Goal: Communication & Community: Answer question/provide support

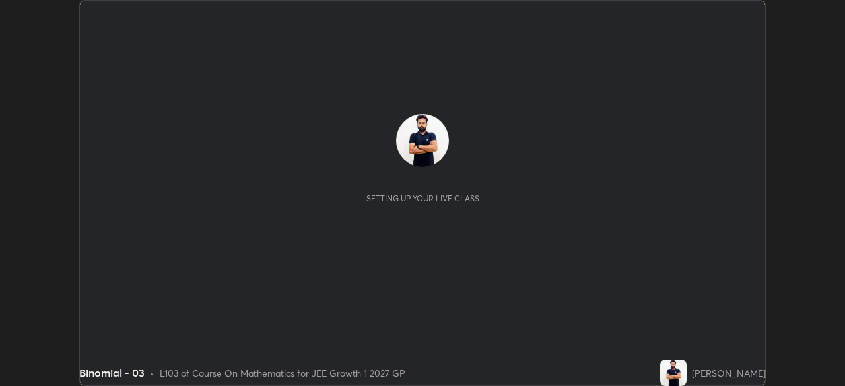
scroll to position [386, 844]
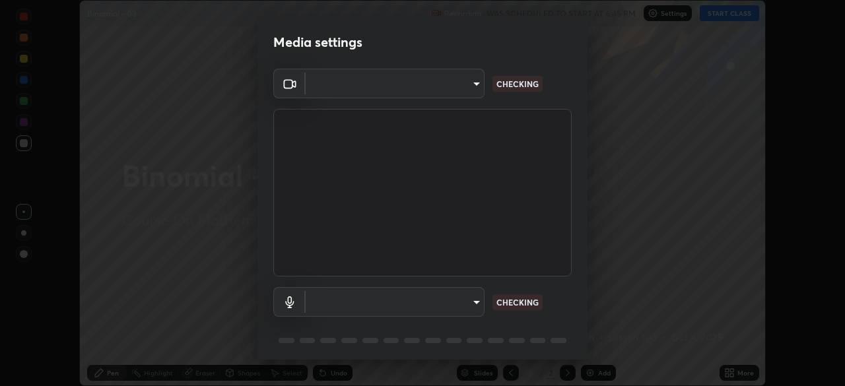
type input "1a0cd2fa9eaecc5464ce661d2c376d4f68bb2a1a8db1c3726163fcb70f995fb6"
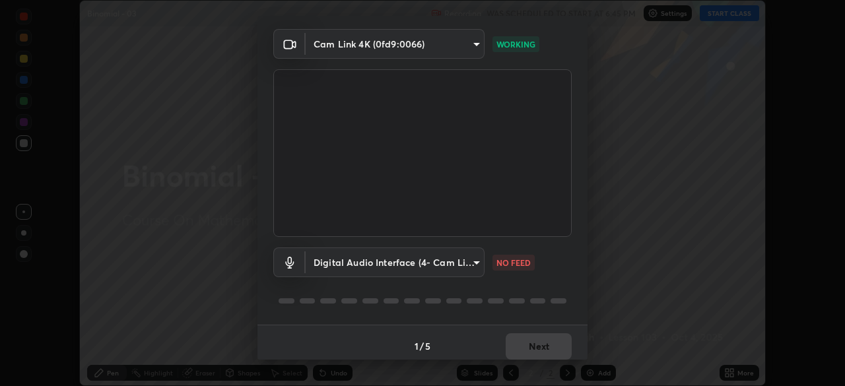
scroll to position [47, 0]
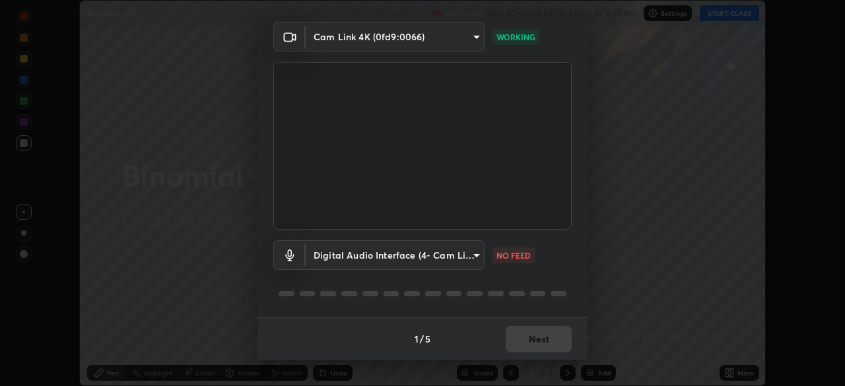
click at [470, 256] on body "Erase all Binomial - 03 Recording WAS SCHEDULED TO START AT 6:45 PM Settings ST…" at bounding box center [422, 193] width 845 height 386
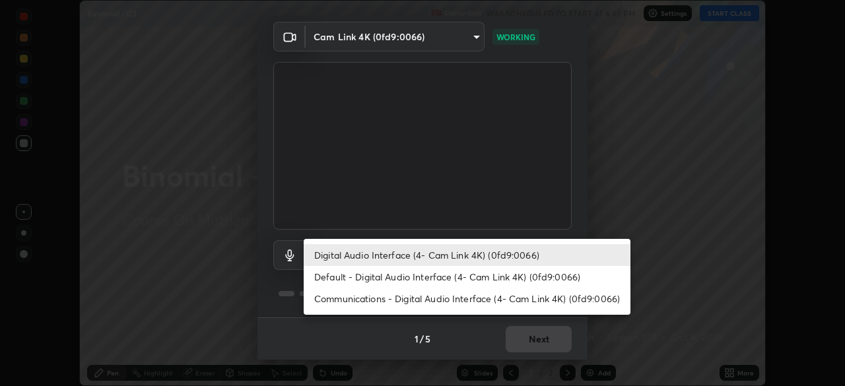
click at [384, 275] on li "Default - Digital Audio Interface (4- Cam Link 4K) (0fd9:0066)" at bounding box center [467, 277] width 327 height 22
type input "default"
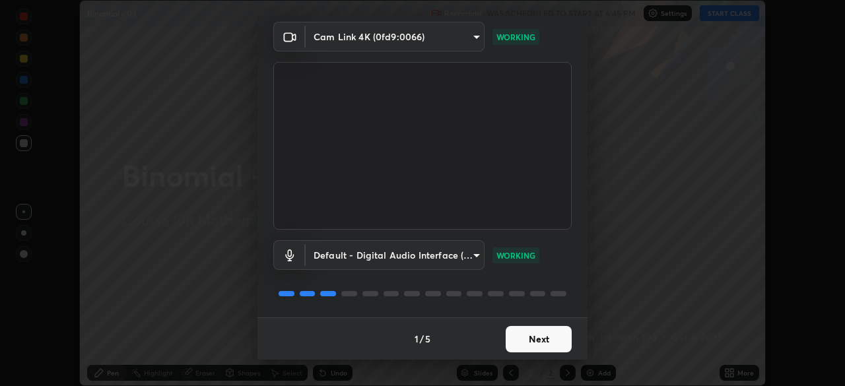
click at [526, 333] on button "Next" at bounding box center [539, 339] width 66 height 26
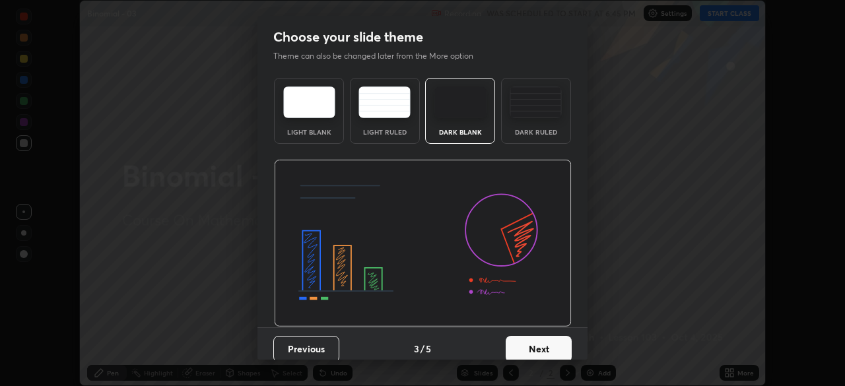
click at [529, 337] on button "Next" at bounding box center [539, 349] width 66 height 26
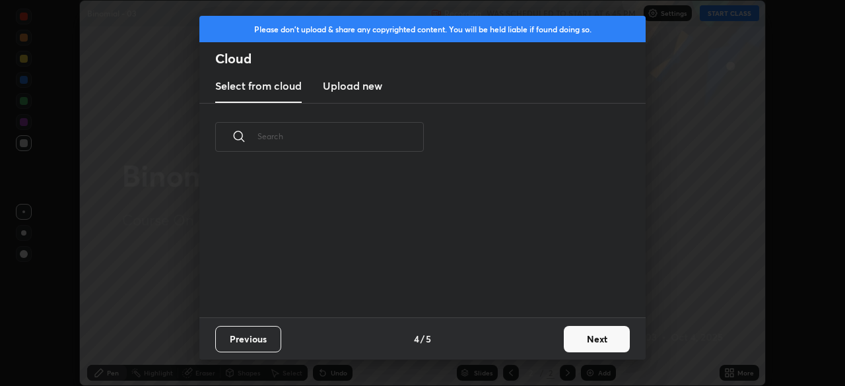
scroll to position [147, 424]
click at [570, 337] on button "Next" at bounding box center [597, 339] width 66 height 26
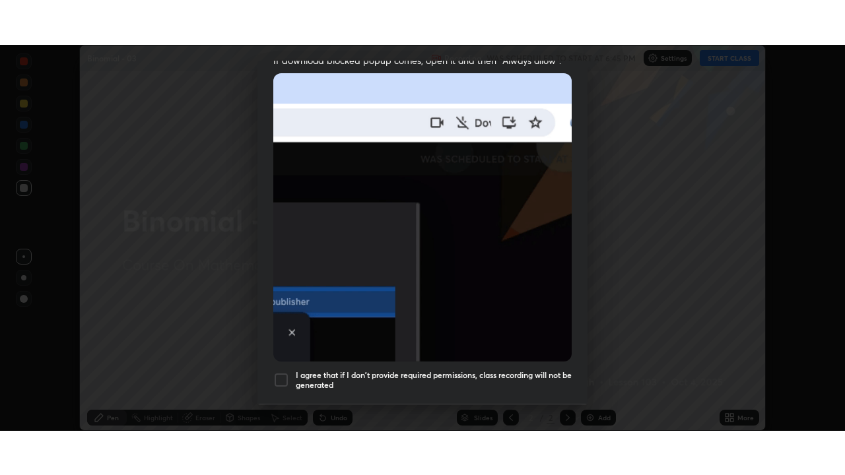
scroll to position [316, 0]
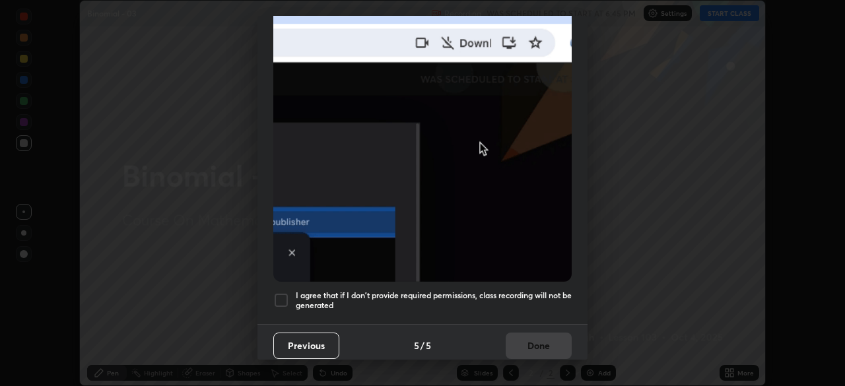
click at [276, 293] on div at bounding box center [281, 301] width 16 height 16
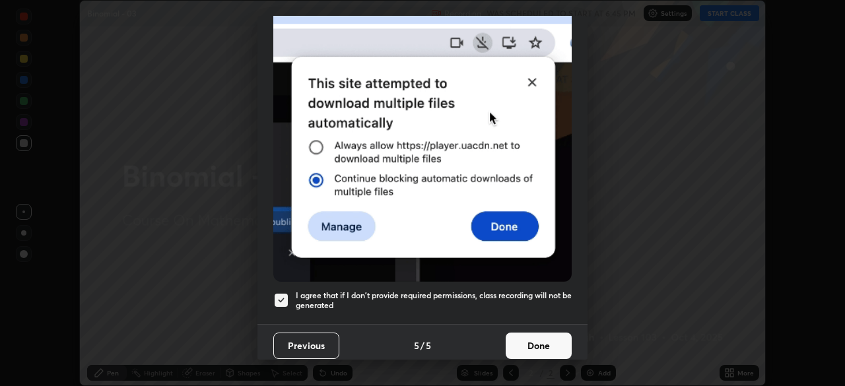
click at [537, 344] on button "Done" at bounding box center [539, 346] width 66 height 26
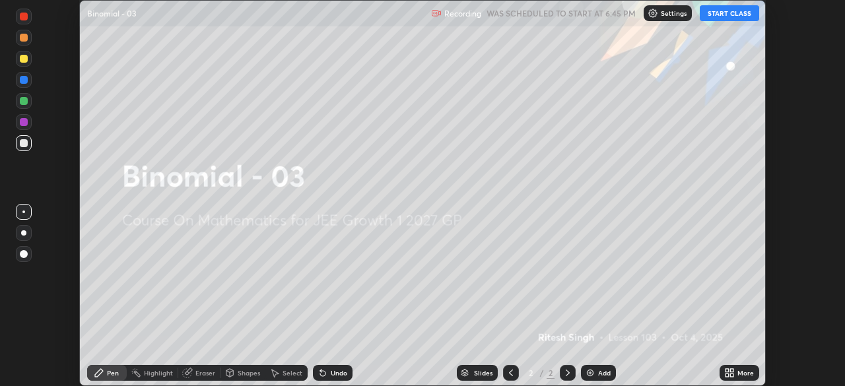
click at [723, 15] on button "START CLASS" at bounding box center [729, 13] width 59 height 16
click at [728, 371] on icon at bounding box center [727, 370] width 3 height 3
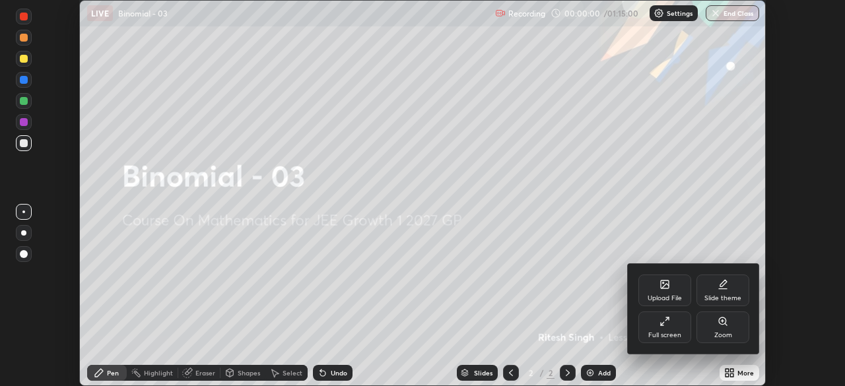
click at [675, 331] on div "Full screen" at bounding box center [664, 328] width 53 height 32
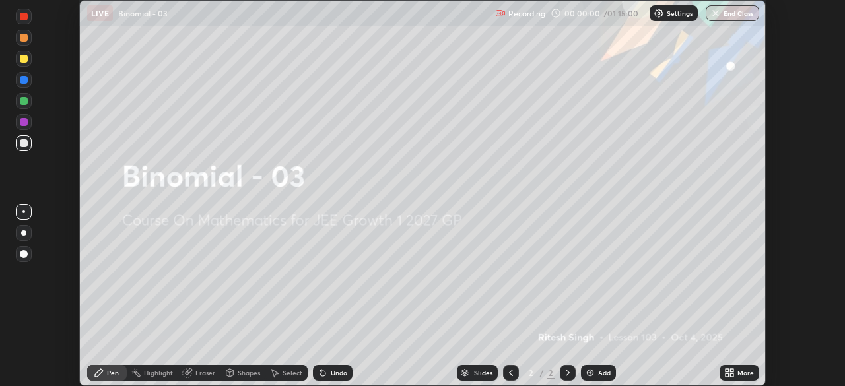
scroll to position [475, 845]
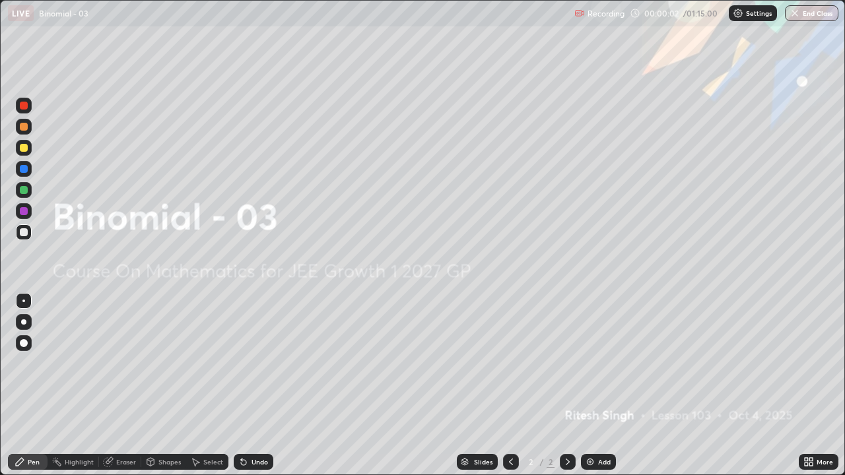
click at [594, 386] on div "Add" at bounding box center [598, 462] width 35 height 16
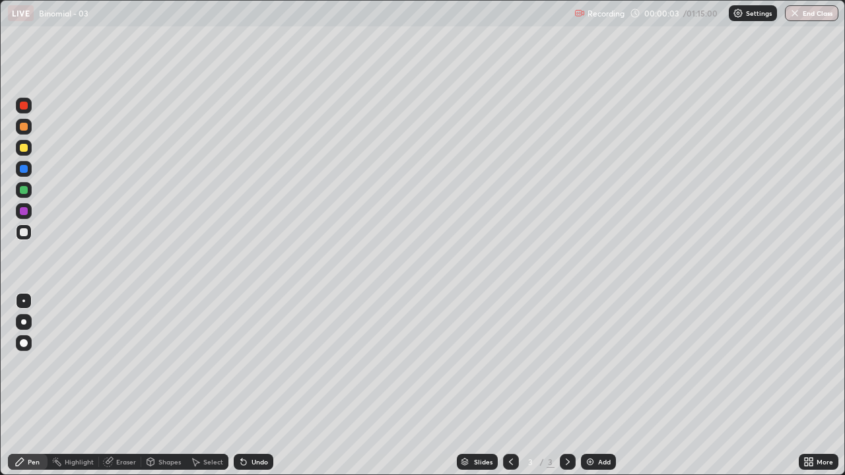
click at [594, 386] on div "Add" at bounding box center [598, 462] width 35 height 16
click at [592, 386] on img at bounding box center [590, 462] width 11 height 11
click at [590, 386] on img at bounding box center [590, 462] width 11 height 11
click at [588, 386] on img at bounding box center [590, 462] width 11 height 11
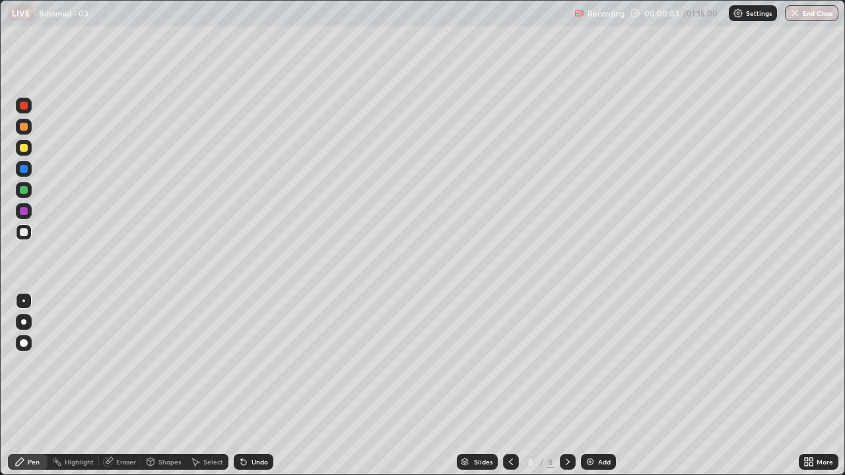
click at [586, 386] on img at bounding box center [590, 462] width 11 height 11
click at [583, 386] on div "Add" at bounding box center [598, 462] width 35 height 16
click at [582, 386] on div "Add" at bounding box center [598, 462] width 35 height 16
click at [509, 386] on icon at bounding box center [511, 462] width 11 height 11
click at [510, 386] on icon at bounding box center [511, 462] width 11 height 11
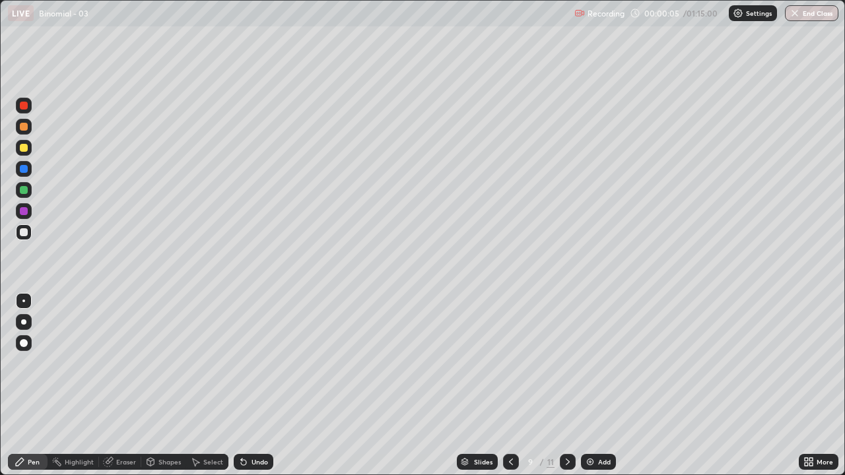
click at [511, 386] on icon at bounding box center [511, 462] width 11 height 11
click at [513, 386] on icon at bounding box center [511, 462] width 11 height 11
click at [514, 386] on icon at bounding box center [511, 462] width 11 height 11
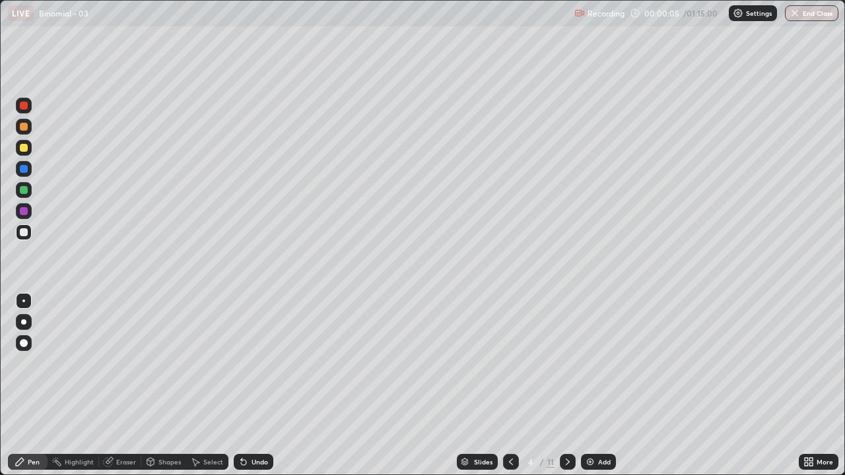
click at [512, 386] on icon at bounding box center [511, 462] width 11 height 11
click at [20, 155] on div at bounding box center [24, 148] width 16 height 16
click at [128, 386] on div "Eraser" at bounding box center [126, 462] width 20 height 7
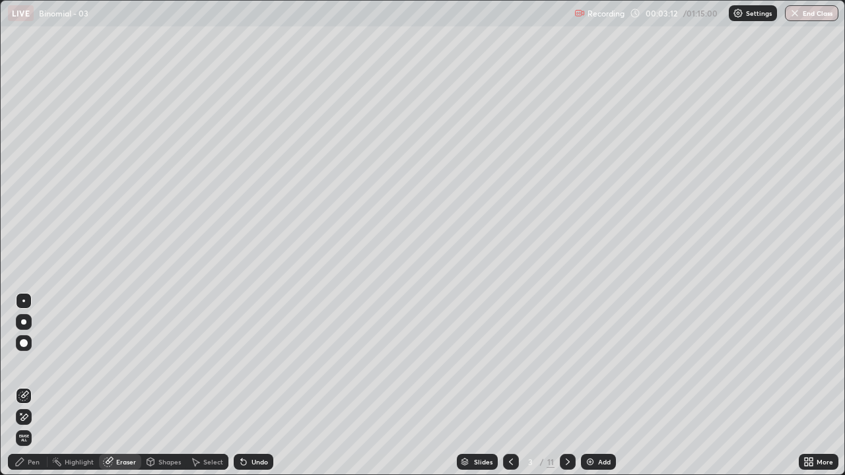
click at [33, 386] on div "Pen" at bounding box center [34, 462] width 12 height 7
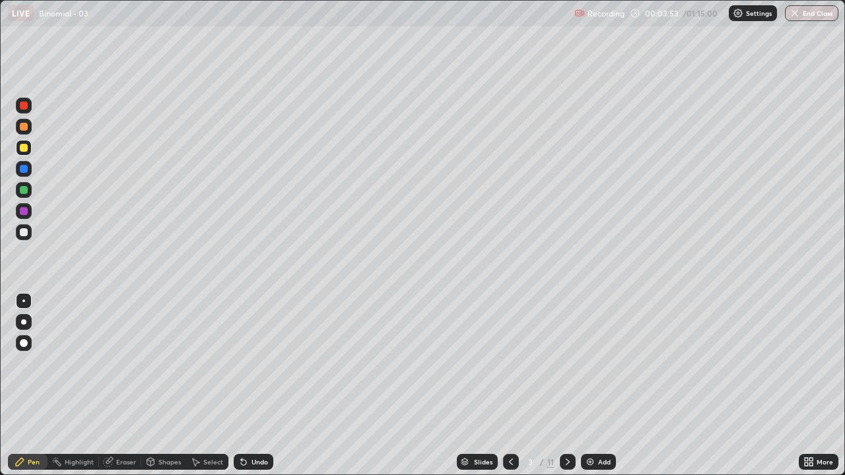
click at [17, 231] on div at bounding box center [24, 232] width 16 height 16
click at [567, 386] on icon at bounding box center [568, 462] width 4 height 7
click at [510, 386] on icon at bounding box center [511, 462] width 11 height 11
click at [567, 386] on icon at bounding box center [568, 462] width 11 height 11
click at [510, 386] on icon at bounding box center [511, 462] width 11 height 11
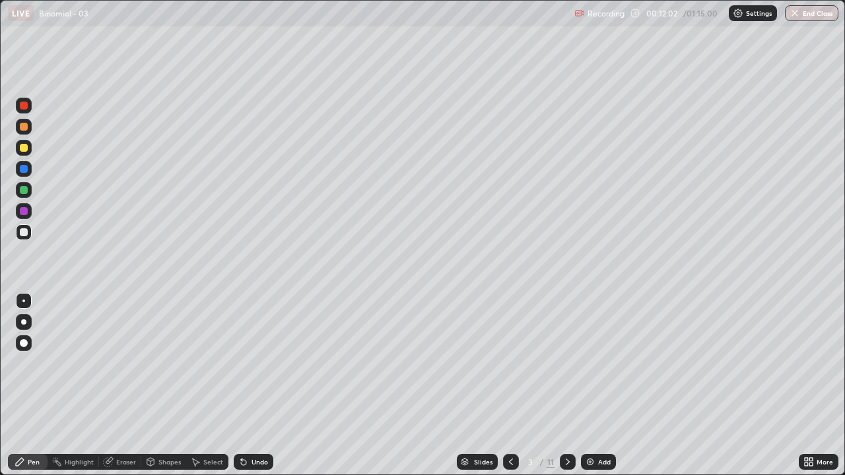
click at [565, 386] on icon at bounding box center [568, 462] width 11 height 11
click at [511, 386] on icon at bounding box center [511, 462] width 11 height 11
click at [567, 386] on icon at bounding box center [568, 462] width 11 height 11
click at [129, 386] on div "Eraser" at bounding box center [126, 462] width 20 height 7
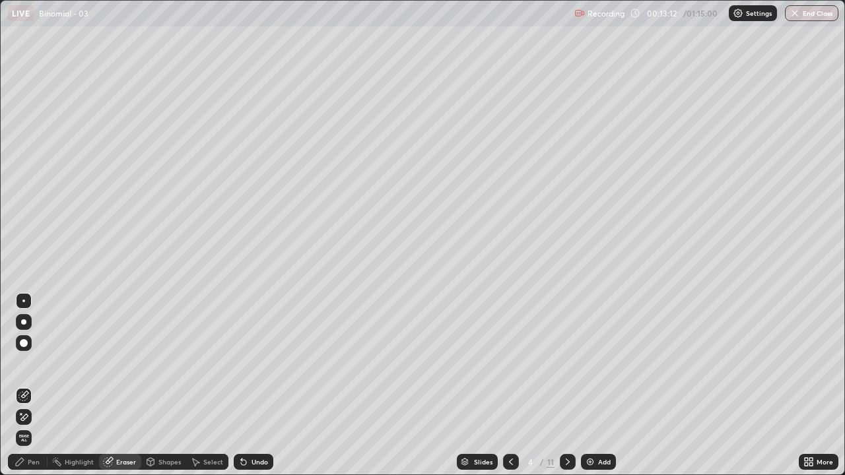
click at [34, 386] on div "Pen" at bounding box center [28, 462] width 40 height 16
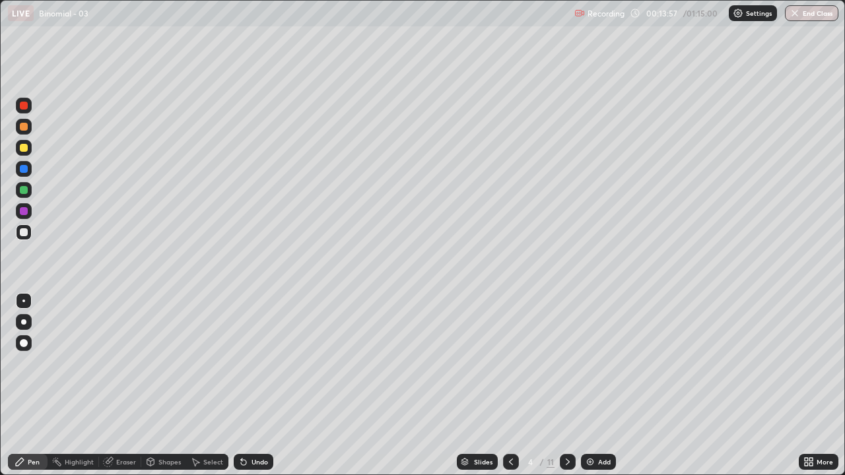
click at [567, 386] on icon at bounding box center [568, 462] width 11 height 11
click at [256, 386] on div "Undo" at bounding box center [260, 462] width 17 height 7
click at [252, 386] on div "Undo" at bounding box center [260, 462] width 17 height 7
click at [510, 386] on icon at bounding box center [511, 462] width 11 height 11
click at [572, 386] on div at bounding box center [568, 462] width 16 height 16
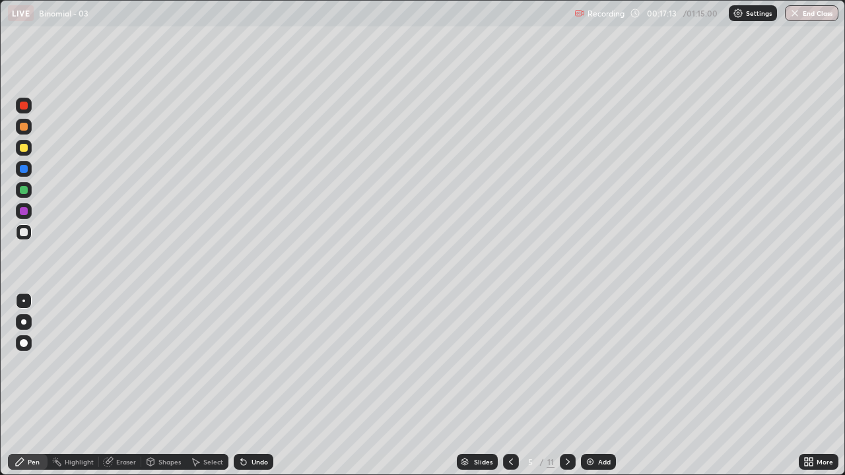
click at [20, 146] on div at bounding box center [24, 148] width 8 height 8
click at [254, 386] on div "Undo" at bounding box center [254, 462] width 40 height 16
click at [260, 386] on div "Undo" at bounding box center [254, 462] width 40 height 16
click at [568, 386] on icon at bounding box center [568, 462] width 4 height 7
click at [510, 386] on icon at bounding box center [511, 462] width 11 height 11
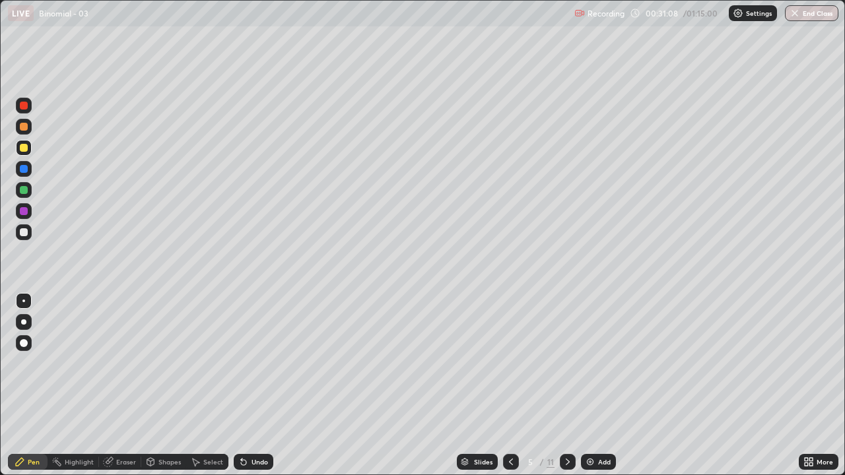
click at [566, 386] on icon at bounding box center [568, 462] width 4 height 7
click at [566, 386] on icon at bounding box center [568, 462] width 11 height 11
click at [22, 234] on div at bounding box center [24, 232] width 8 height 8
click at [252, 386] on div "Undo" at bounding box center [260, 462] width 17 height 7
click at [249, 386] on div "Undo" at bounding box center [254, 462] width 40 height 16
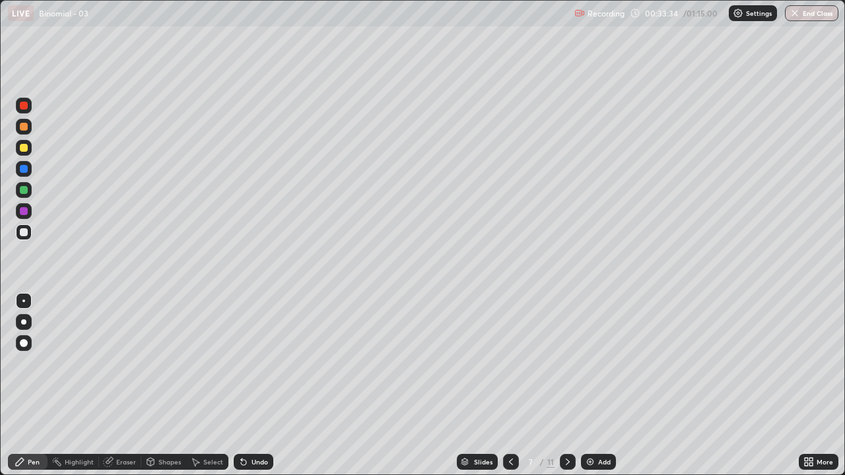
click at [249, 386] on div "Undo" at bounding box center [254, 462] width 40 height 16
click at [248, 386] on div "Undo" at bounding box center [254, 462] width 40 height 16
click at [247, 386] on div "Undo" at bounding box center [254, 462] width 40 height 16
click at [248, 386] on div "Undo" at bounding box center [254, 462] width 40 height 16
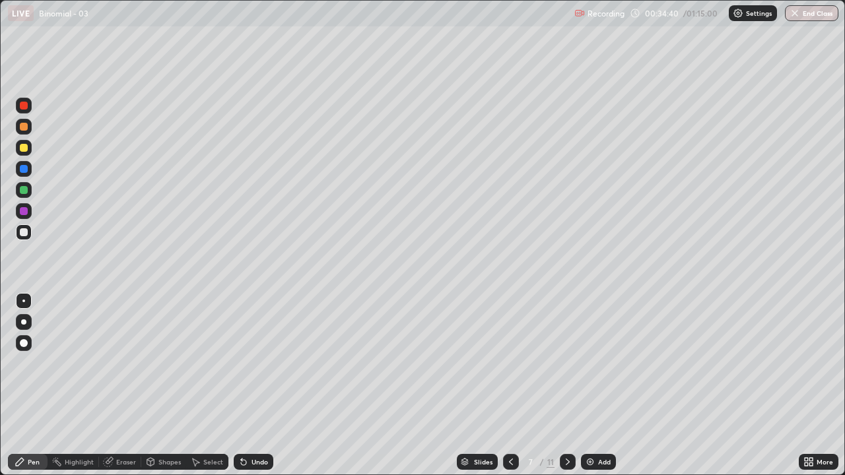
click at [256, 386] on div "Undo" at bounding box center [254, 462] width 40 height 16
click at [252, 386] on div "Undo" at bounding box center [260, 462] width 17 height 7
click at [567, 386] on icon at bounding box center [568, 462] width 11 height 11
click at [568, 386] on div at bounding box center [568, 462] width 16 height 16
click at [252, 386] on div "Undo" at bounding box center [260, 462] width 17 height 7
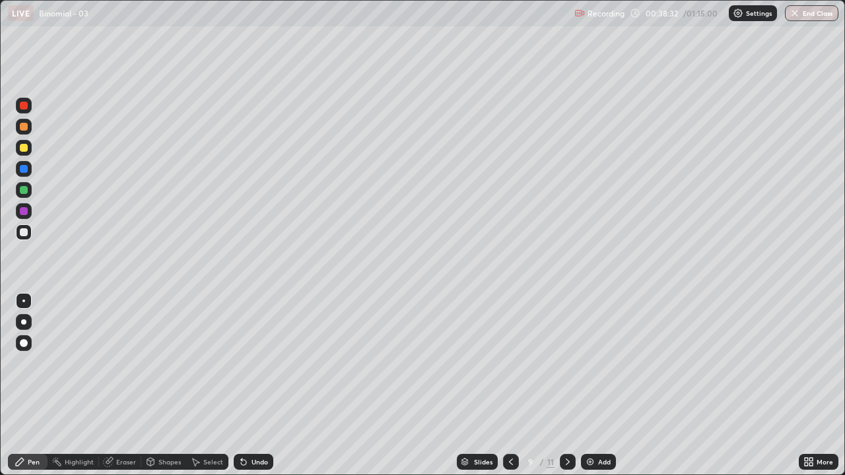
click at [256, 386] on div "Undo" at bounding box center [260, 462] width 17 height 7
click at [254, 386] on div "Undo" at bounding box center [254, 462] width 40 height 16
click at [253, 386] on div "Undo" at bounding box center [260, 462] width 17 height 7
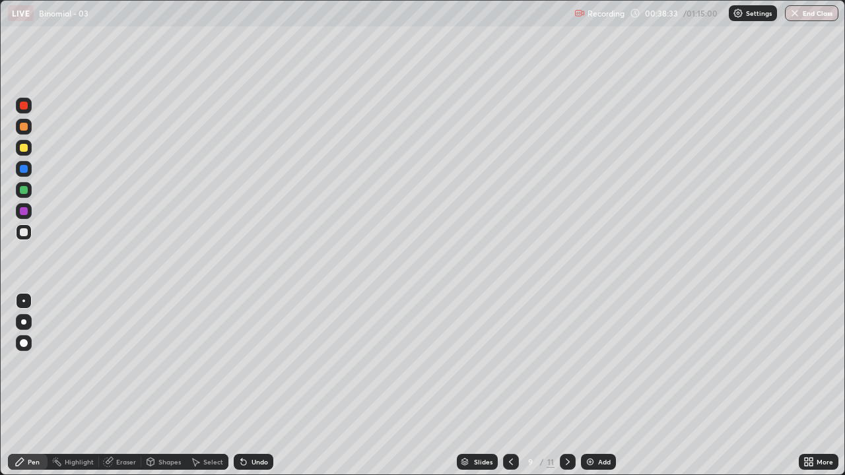
click at [253, 386] on div "Undo" at bounding box center [260, 462] width 17 height 7
click at [257, 386] on div "Undo" at bounding box center [254, 462] width 40 height 16
click at [258, 386] on div "Undo" at bounding box center [254, 462] width 40 height 16
click at [123, 386] on div "Eraser" at bounding box center [120, 462] width 42 height 16
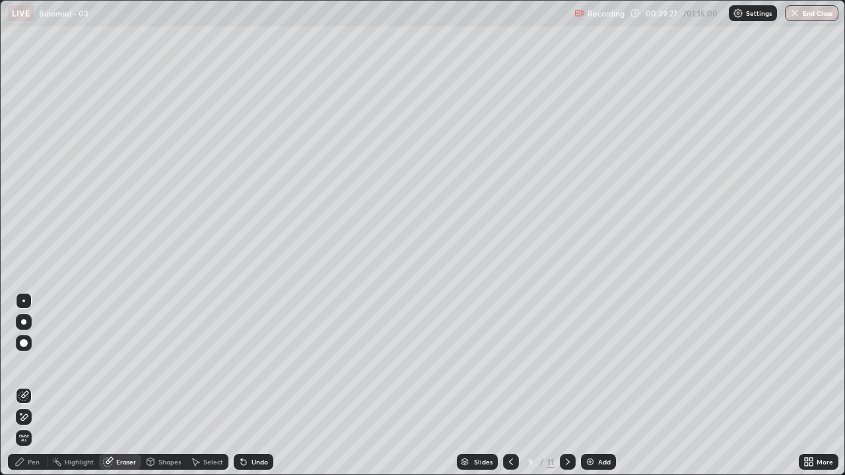
click at [39, 386] on div "Pen" at bounding box center [34, 462] width 12 height 7
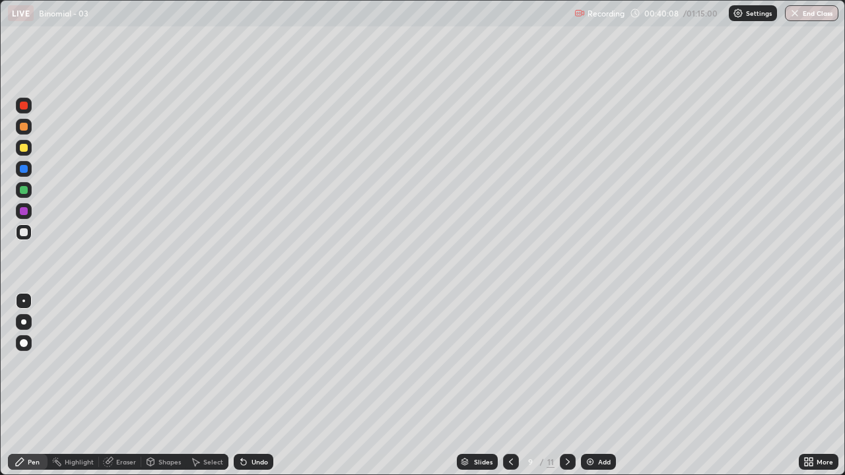
click at [510, 386] on icon at bounding box center [511, 462] width 11 height 11
click at [507, 386] on icon at bounding box center [511, 462] width 11 height 11
click at [567, 386] on icon at bounding box center [568, 462] width 11 height 11
click at [566, 386] on icon at bounding box center [568, 462] width 11 height 11
click at [565, 386] on div at bounding box center [568, 462] width 16 height 16
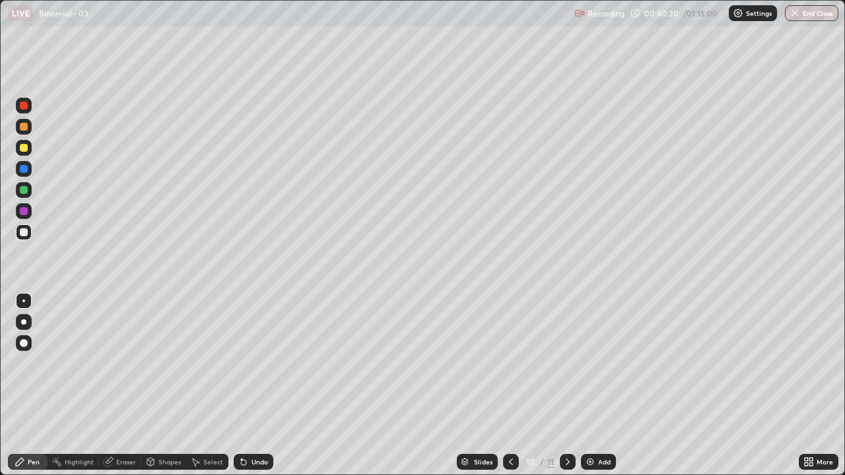
click at [510, 386] on icon at bounding box center [511, 462] width 11 height 11
click at [566, 386] on icon at bounding box center [568, 462] width 11 height 11
click at [508, 386] on icon at bounding box center [511, 462] width 11 height 11
click at [510, 386] on icon at bounding box center [511, 462] width 11 height 11
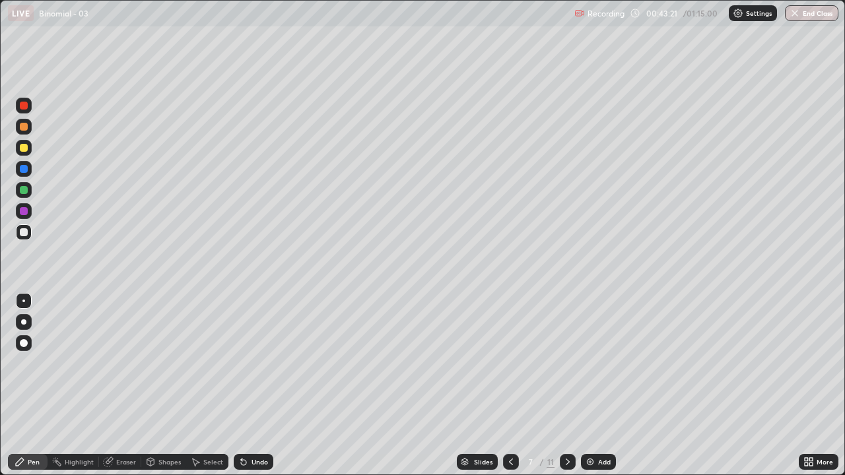
click at [118, 386] on div "Eraser" at bounding box center [120, 462] width 42 height 16
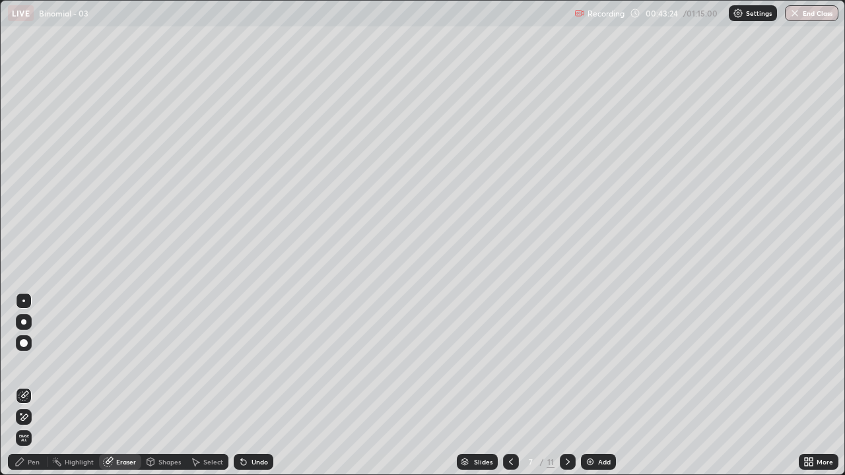
click at [34, 386] on div "Pen" at bounding box center [34, 462] width 12 height 7
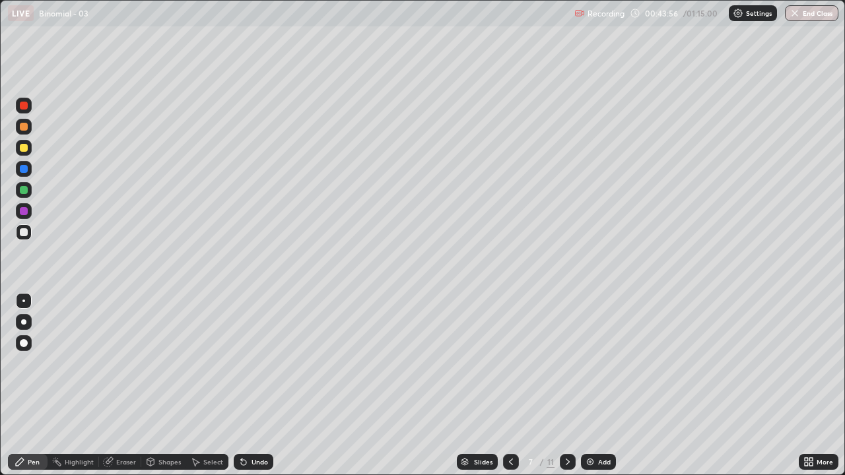
click at [567, 386] on icon at bounding box center [568, 462] width 11 height 11
click at [563, 386] on icon at bounding box center [568, 462] width 11 height 11
click at [506, 386] on icon at bounding box center [511, 462] width 11 height 11
click at [565, 386] on icon at bounding box center [568, 462] width 11 height 11
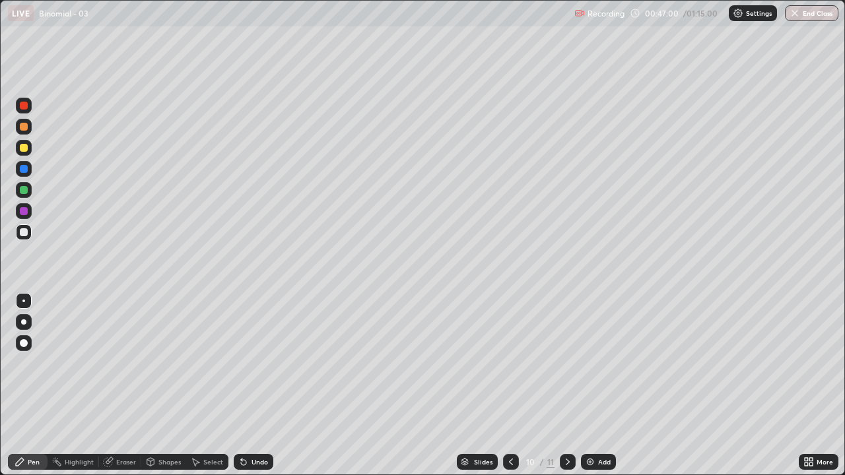
click at [567, 386] on icon at bounding box center [568, 462] width 4 height 7
click at [510, 386] on icon at bounding box center [511, 462] width 11 height 11
click at [255, 386] on div "Undo" at bounding box center [260, 462] width 17 height 7
click at [254, 386] on div "Undo" at bounding box center [260, 462] width 17 height 7
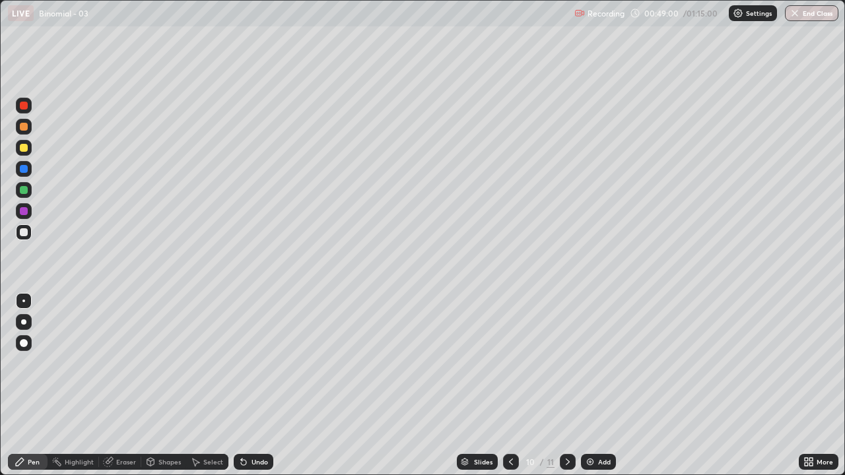
click at [567, 386] on icon at bounding box center [568, 462] width 11 height 11
click at [126, 386] on div "Eraser" at bounding box center [126, 462] width 20 height 7
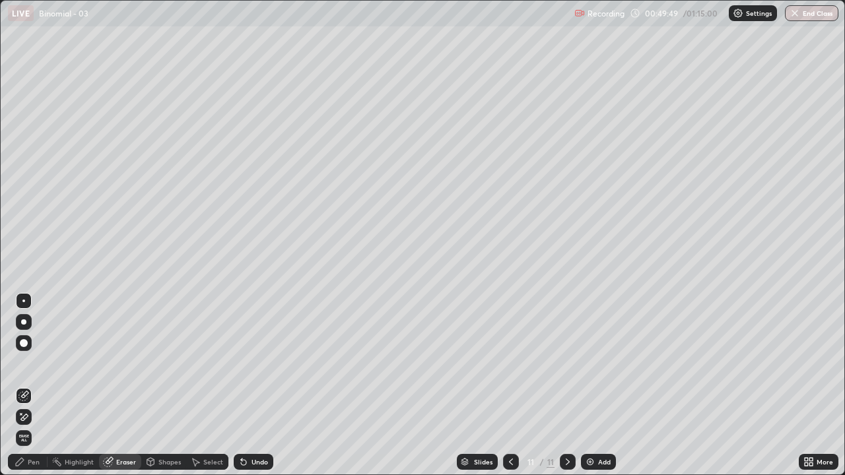
click at [34, 386] on div "Pen" at bounding box center [28, 462] width 40 height 16
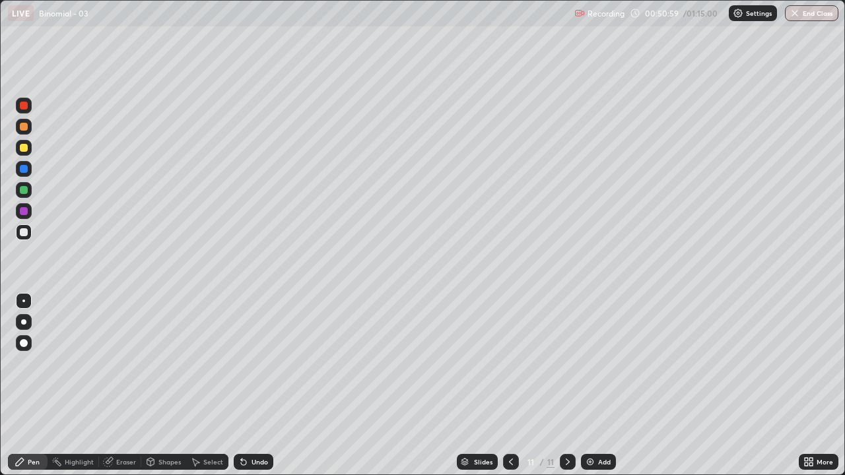
click at [258, 386] on div "Undo" at bounding box center [260, 462] width 17 height 7
click at [595, 386] on div "Add" at bounding box center [598, 462] width 35 height 16
click at [249, 386] on div "Undo" at bounding box center [254, 462] width 40 height 16
click at [254, 386] on div "Undo" at bounding box center [260, 462] width 17 height 7
click at [252, 386] on div "Undo" at bounding box center [260, 462] width 17 height 7
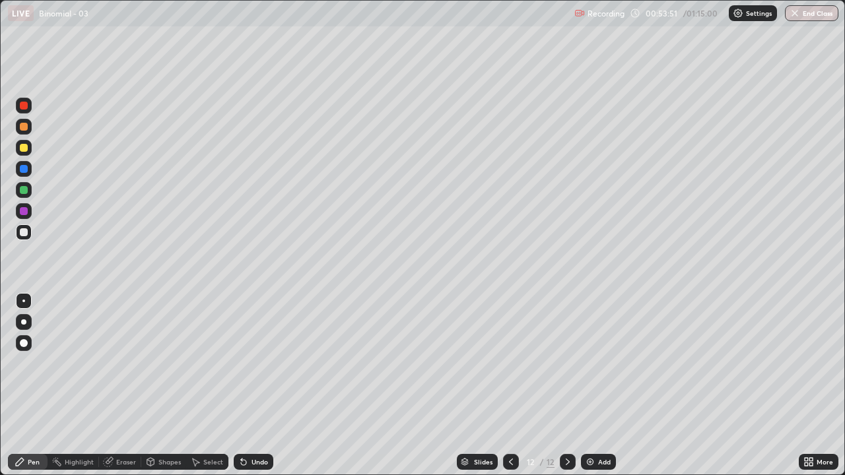
click at [252, 386] on div "Undo" at bounding box center [260, 462] width 17 height 7
click at [118, 386] on div "Eraser" at bounding box center [126, 462] width 20 height 7
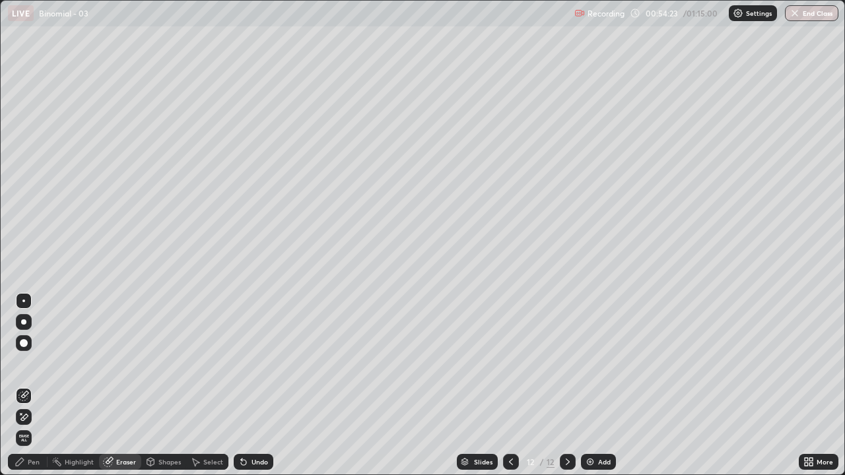
click at [46, 386] on div "Pen" at bounding box center [28, 462] width 40 height 16
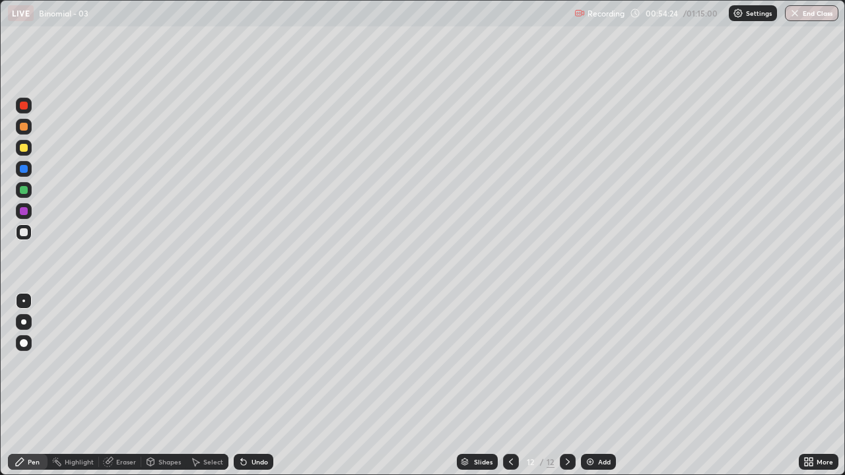
click at [121, 386] on div "Eraser" at bounding box center [126, 462] width 20 height 7
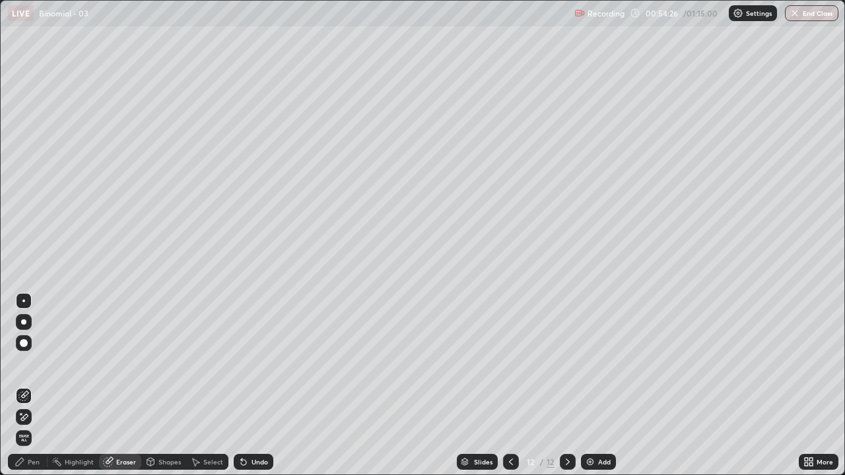
click at [38, 386] on div "Pen" at bounding box center [28, 462] width 40 height 16
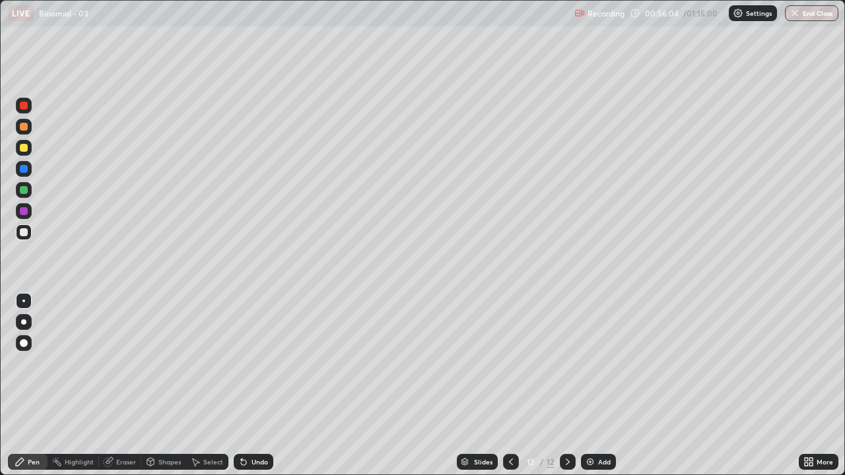
click at [248, 386] on div "Undo" at bounding box center [254, 462] width 40 height 16
click at [252, 386] on div "Undo" at bounding box center [260, 462] width 17 height 7
click at [250, 386] on div "Undo" at bounding box center [254, 462] width 40 height 16
click at [255, 386] on div "Undo" at bounding box center [260, 462] width 17 height 7
click at [256, 386] on div "Undo" at bounding box center [260, 462] width 17 height 7
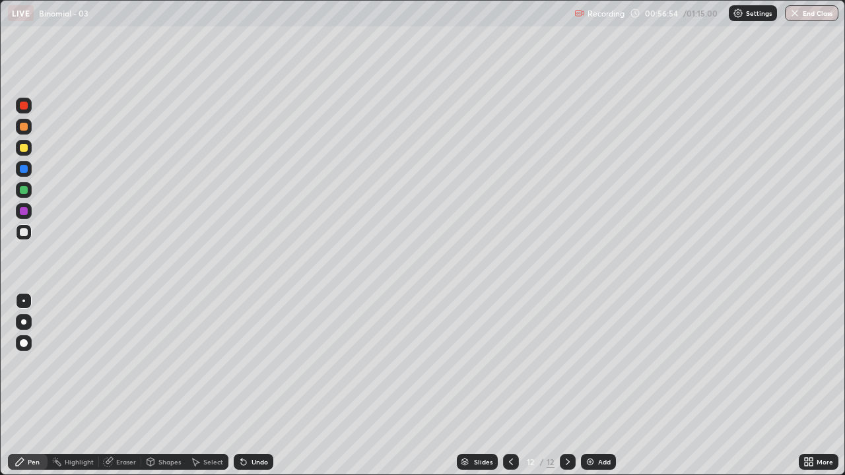
click at [257, 386] on div "Undo" at bounding box center [260, 462] width 17 height 7
click at [256, 386] on div "Undo" at bounding box center [260, 462] width 17 height 7
click at [257, 386] on div "Undo" at bounding box center [254, 462] width 40 height 16
click at [258, 386] on div "Undo" at bounding box center [254, 462] width 40 height 16
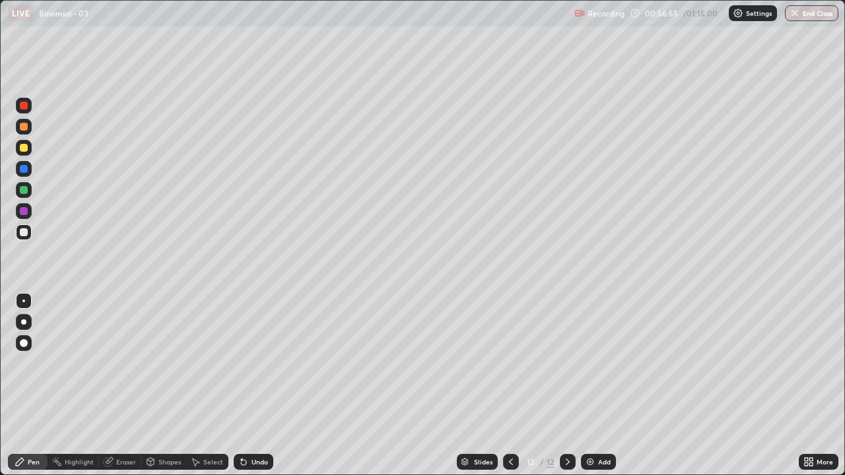
click at [258, 386] on div "Undo" at bounding box center [254, 462] width 40 height 16
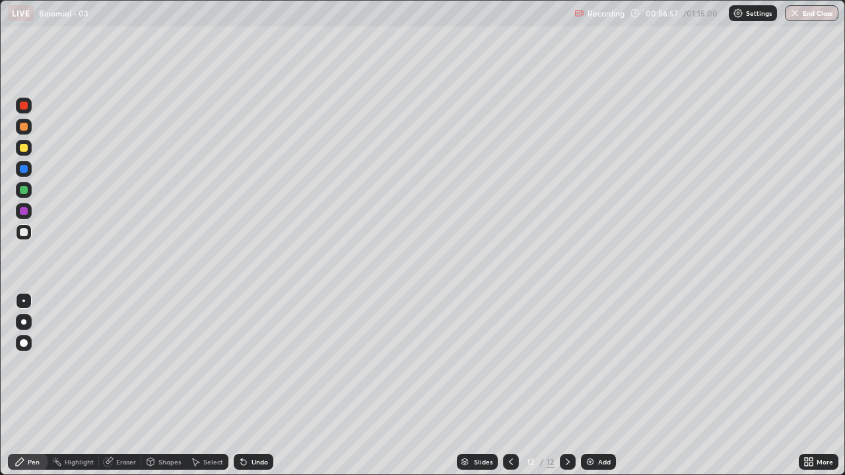
click at [257, 386] on div "Undo" at bounding box center [254, 462] width 40 height 16
click at [256, 386] on div "Undo" at bounding box center [254, 462] width 40 height 16
click at [257, 386] on div "Undo" at bounding box center [260, 462] width 17 height 7
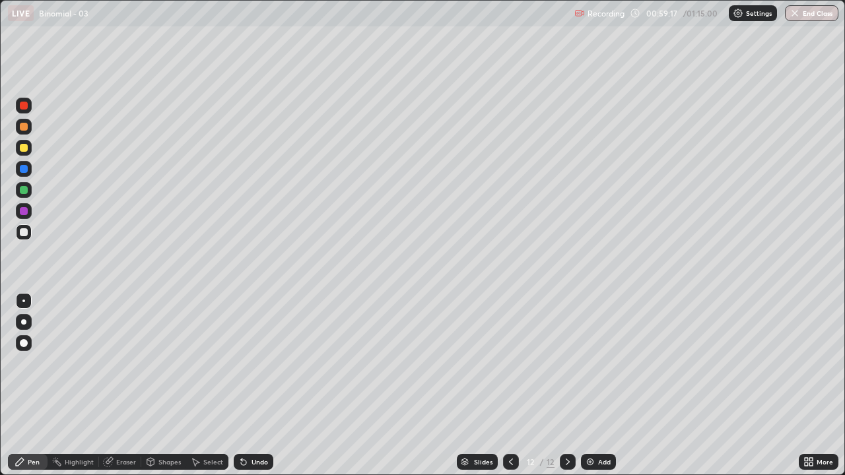
click at [568, 386] on icon at bounding box center [568, 462] width 11 height 11
click at [598, 386] on div "Add" at bounding box center [604, 462] width 13 height 7
click at [124, 386] on div "Eraser" at bounding box center [126, 462] width 20 height 7
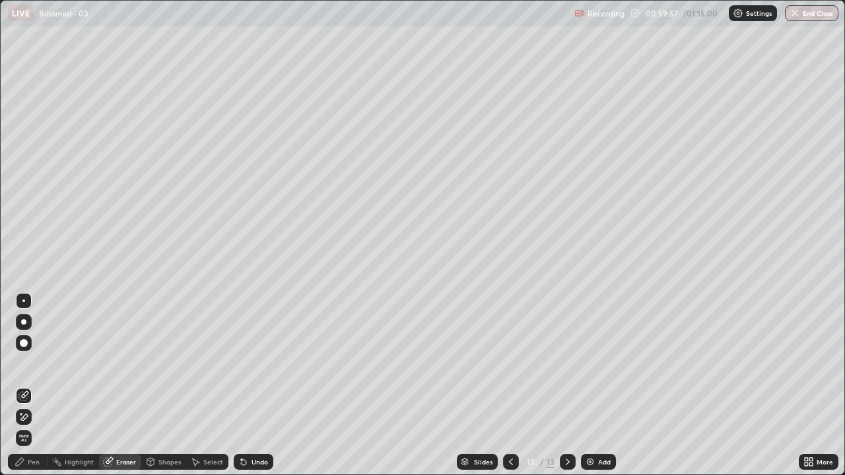
click at [36, 386] on div "Pen" at bounding box center [34, 462] width 12 height 7
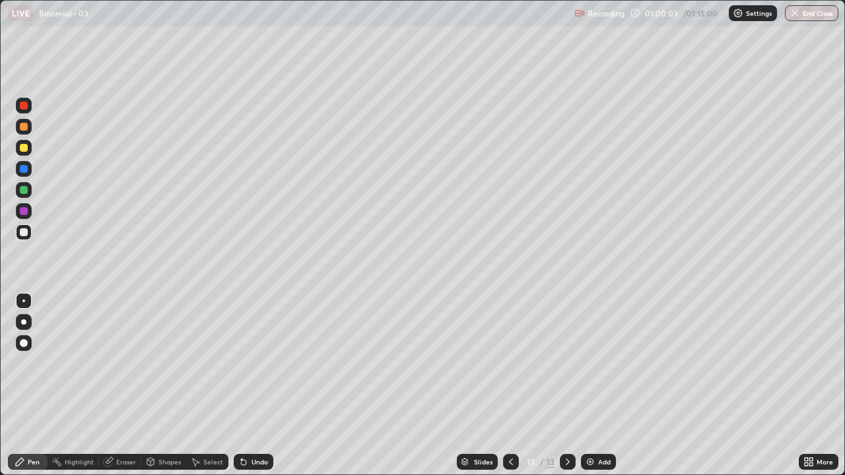
click at [248, 386] on div "Undo" at bounding box center [254, 462] width 40 height 16
click at [249, 386] on div "Undo" at bounding box center [254, 462] width 40 height 16
click at [252, 386] on div "Undo" at bounding box center [260, 462] width 17 height 7
click at [254, 386] on div "Undo" at bounding box center [260, 462] width 17 height 7
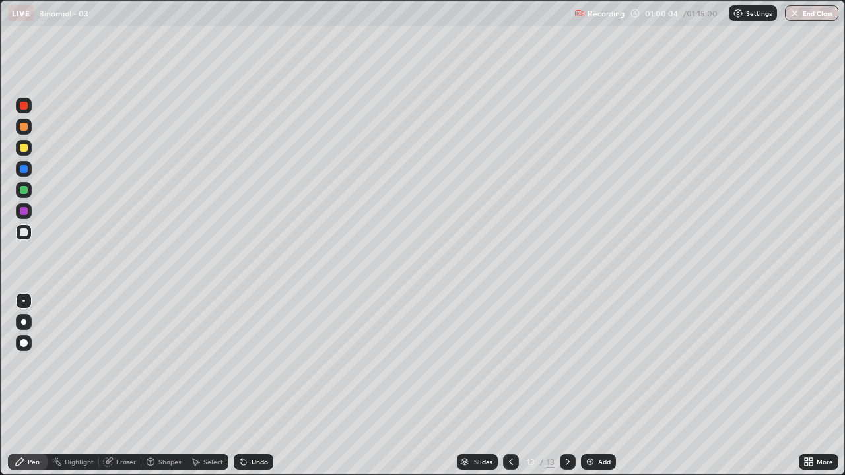
click at [255, 386] on div "Undo" at bounding box center [260, 462] width 17 height 7
click at [256, 386] on div "Undo" at bounding box center [260, 462] width 17 height 7
click at [255, 386] on div "Undo" at bounding box center [260, 462] width 17 height 7
click at [254, 386] on div "Undo" at bounding box center [260, 462] width 17 height 7
click at [255, 386] on div "Undo" at bounding box center [260, 462] width 17 height 7
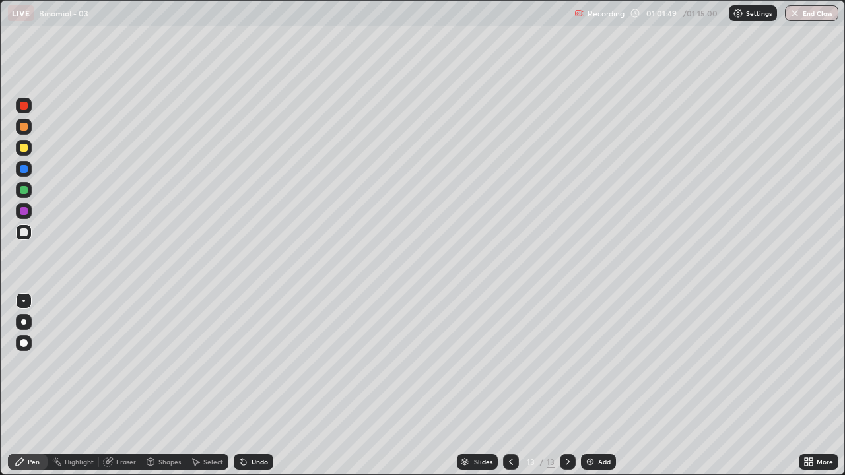
click at [590, 386] on img at bounding box center [590, 462] width 11 height 11
click at [253, 386] on div "Undo" at bounding box center [260, 462] width 17 height 7
click at [258, 386] on div "Undo" at bounding box center [254, 462] width 40 height 16
click at [509, 386] on icon at bounding box center [511, 462] width 11 height 11
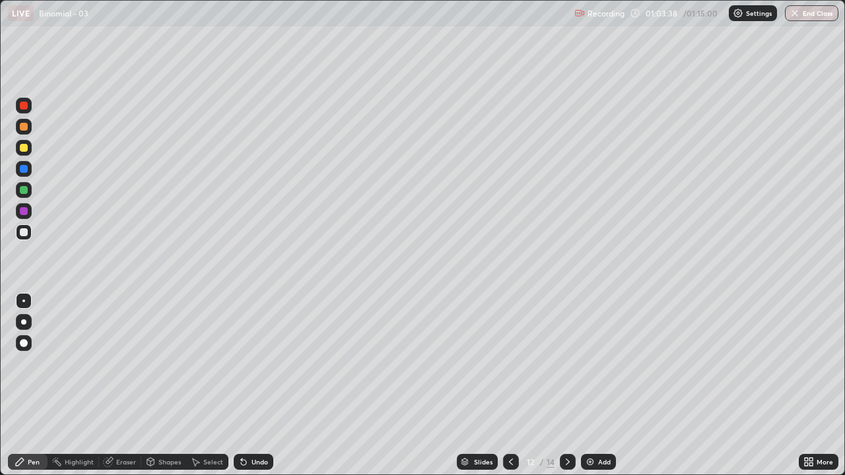
click at [510, 386] on icon at bounding box center [511, 462] width 11 height 11
click at [509, 386] on icon at bounding box center [511, 462] width 4 height 7
click at [510, 386] on icon at bounding box center [511, 462] width 11 height 11
click at [509, 386] on div at bounding box center [511, 462] width 16 height 16
click at [565, 386] on icon at bounding box center [568, 462] width 11 height 11
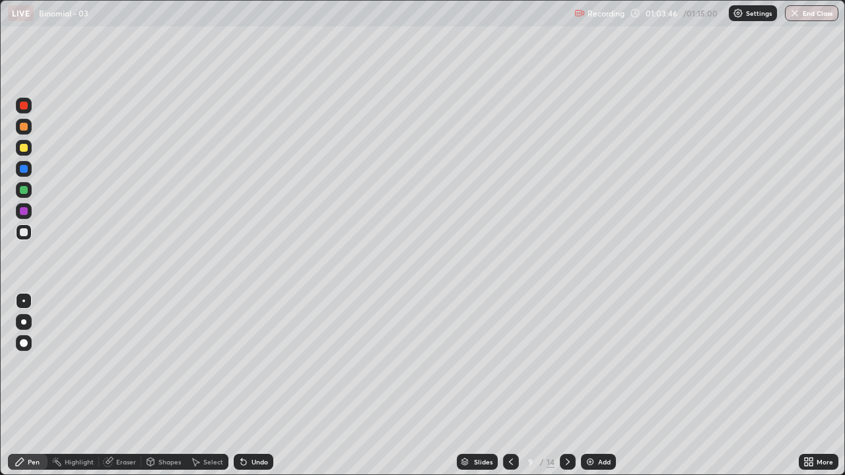
click at [566, 386] on icon at bounding box center [568, 462] width 4 height 7
click at [574, 386] on div at bounding box center [568, 462] width 16 height 16
click at [565, 386] on icon at bounding box center [568, 462] width 11 height 11
click at [510, 386] on icon at bounding box center [511, 462] width 11 height 11
click at [567, 386] on icon at bounding box center [568, 462] width 11 height 11
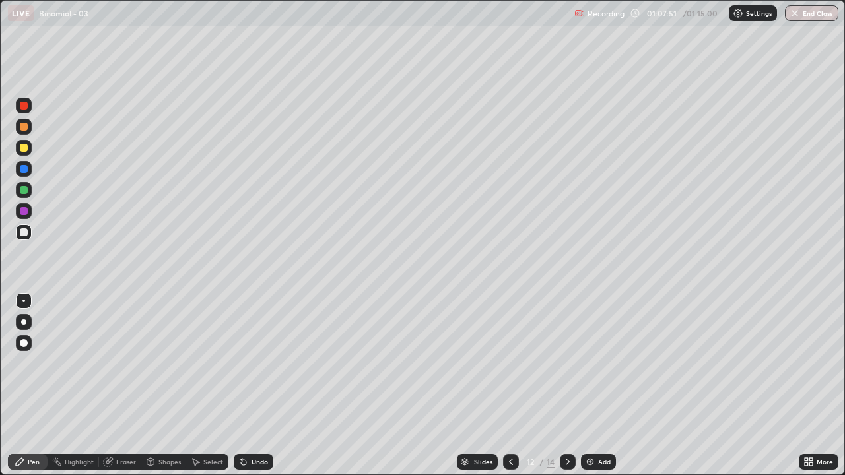
click at [565, 386] on icon at bounding box center [568, 462] width 11 height 11
click at [567, 386] on icon at bounding box center [568, 462] width 11 height 11
click at [806, 10] on button "End Class" at bounding box center [811, 13] width 53 height 16
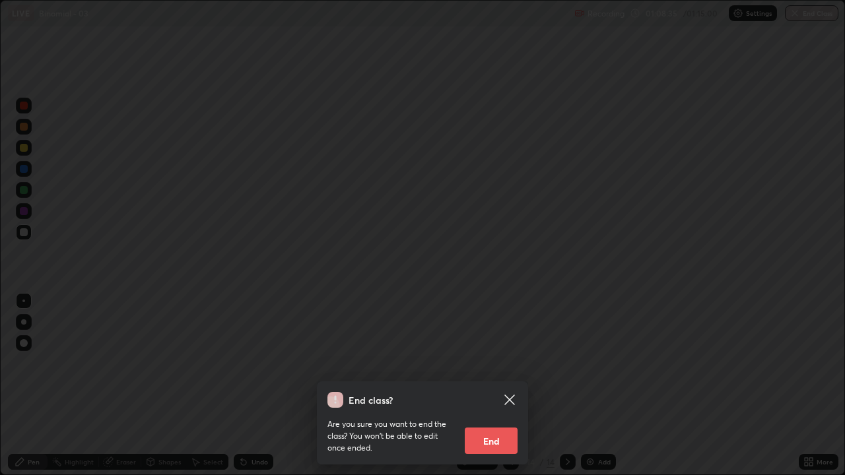
click at [498, 386] on button "End" at bounding box center [491, 441] width 53 height 26
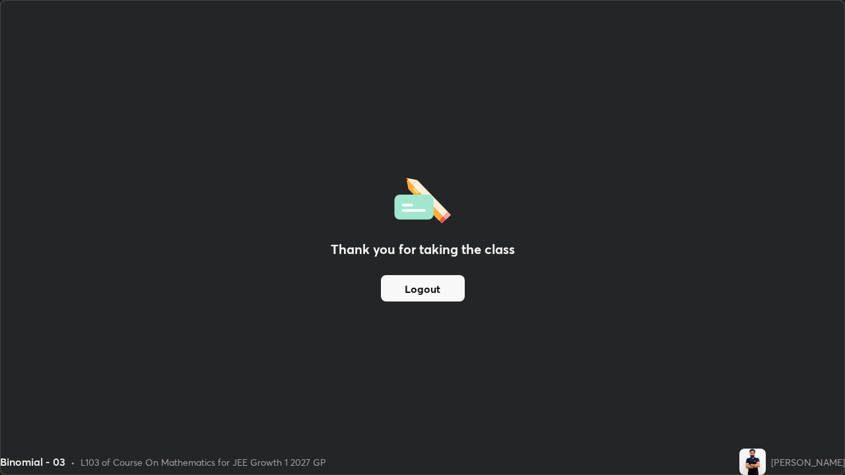
click at [431, 61] on div "Thank you for taking the class Logout" at bounding box center [423, 238] width 844 height 474
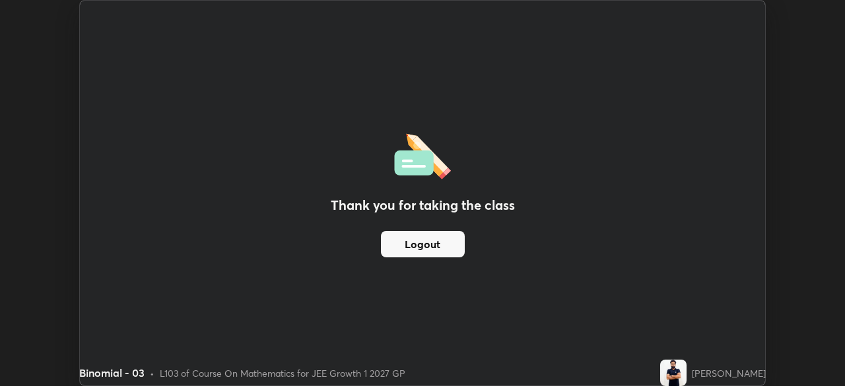
scroll to position [65642, 65183]
